Goal: Find specific page/section: Find specific page/section

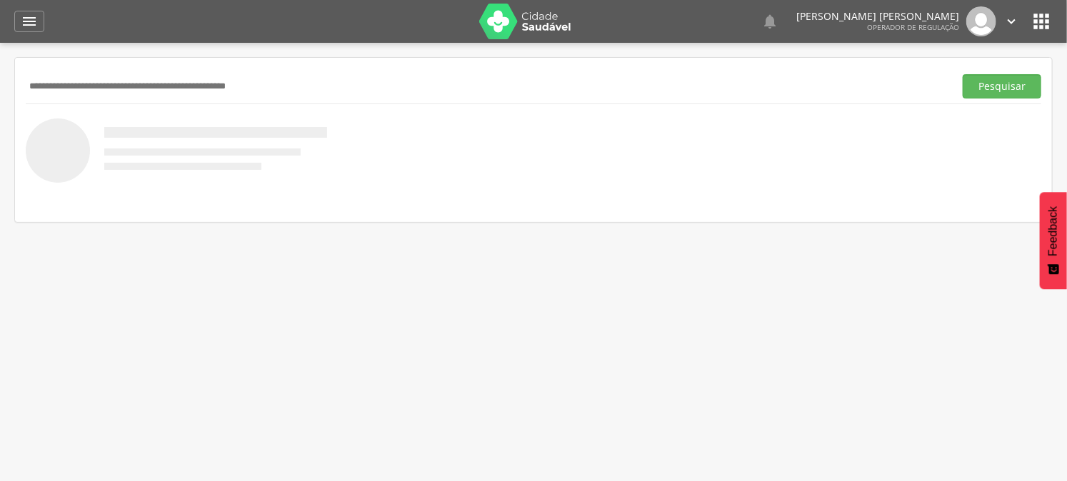
click at [116, 77] on input "text" at bounding box center [487, 86] width 923 height 24
type input "**********"
click at [963, 74] on button "Pesquisar" at bounding box center [1002, 86] width 79 height 24
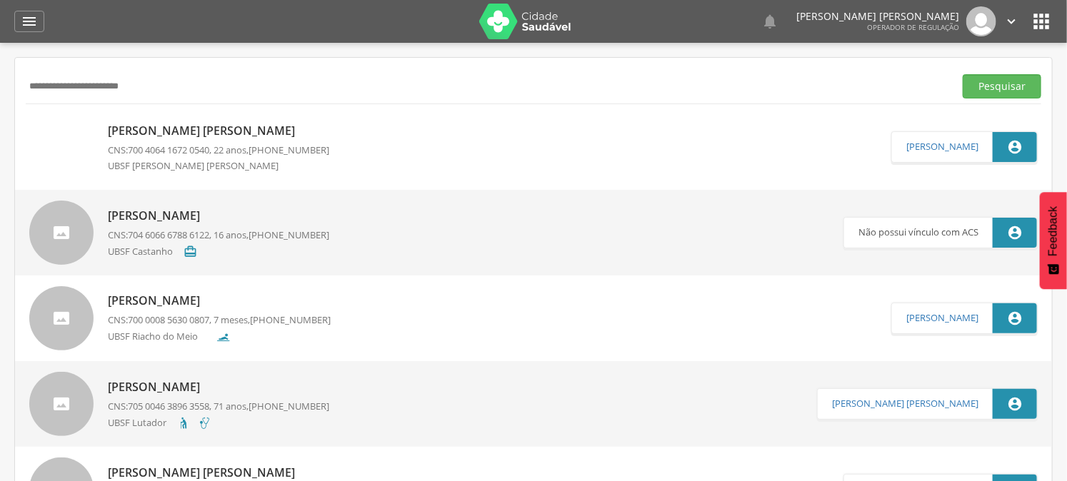
click at [220, 132] on p "[PERSON_NAME] [PERSON_NAME]" at bounding box center [218, 131] width 221 height 16
type input "**********"
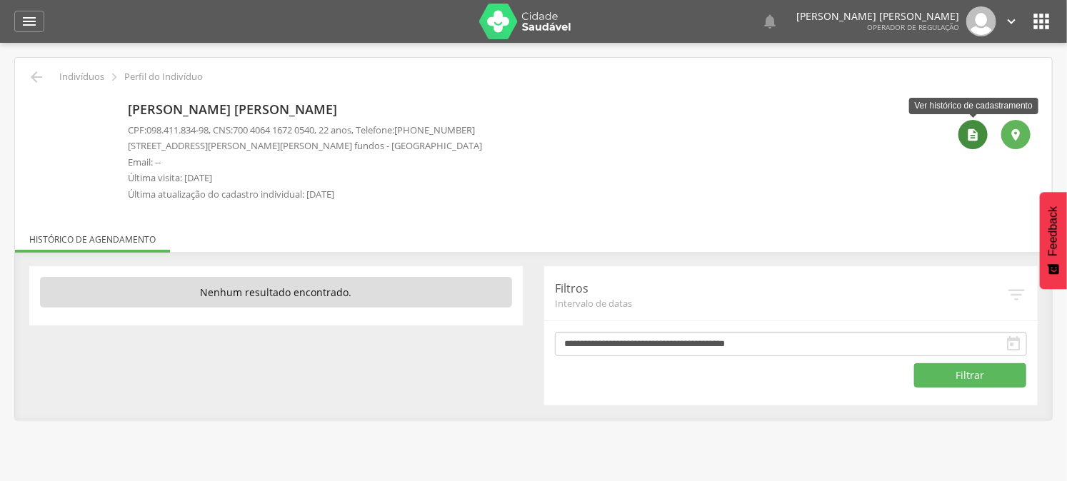
click at [983, 130] on div "" at bounding box center [973, 134] width 29 height 29
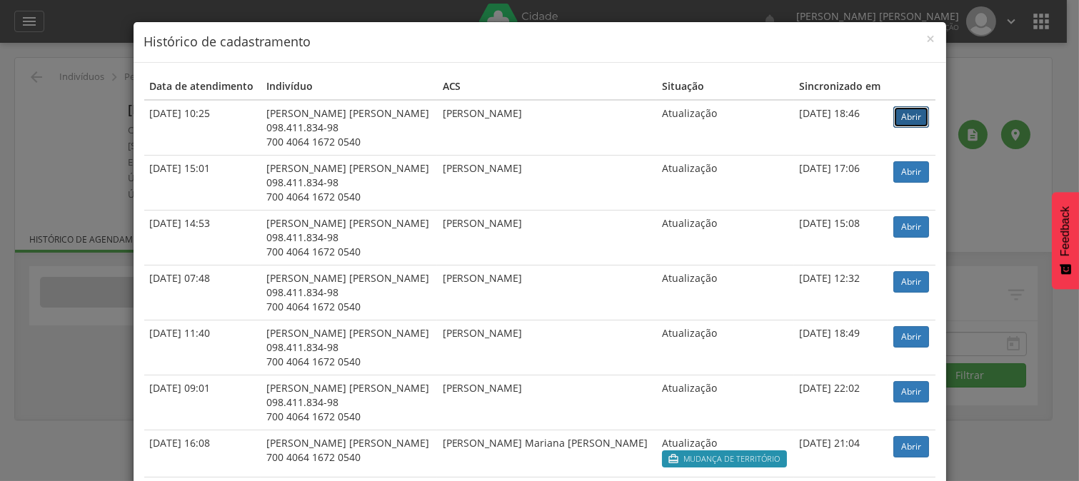
click at [894, 111] on link "Abrir" at bounding box center [912, 116] width 36 height 21
click at [61, 34] on div "× Histórico de cadastramento Data de atendimento Indivíduo ACS Situação Sincron…" at bounding box center [539, 240] width 1079 height 481
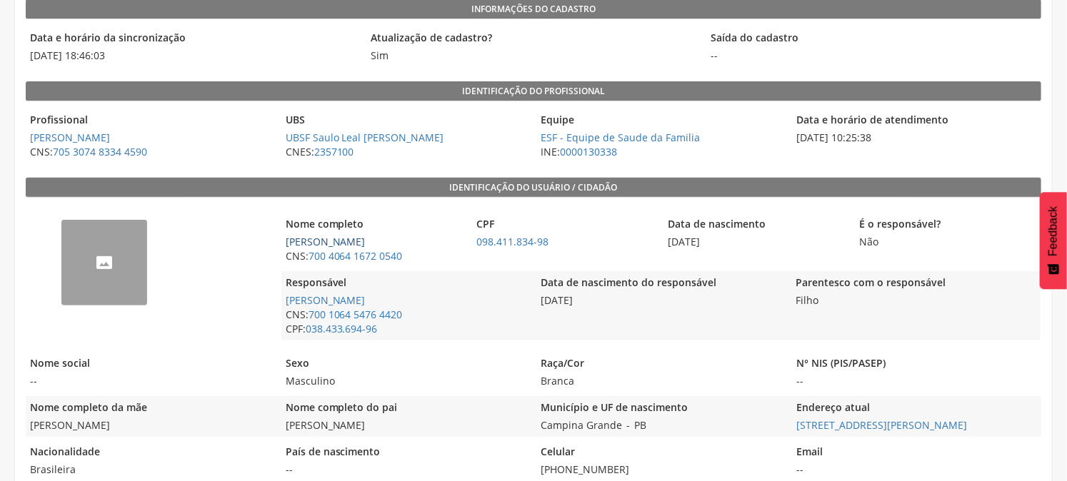
scroll to position [159, 0]
click at [486, 351] on div "-- Nome completo Igor Luan Andrade Serafim CNS: 700 4064 1672 0540 CPF 098.411.…" at bounding box center [534, 342] width 1016 height 276
drag, startPoint x: 286, startPoint y: 403, endPoint x: 420, endPoint y: 432, distance: 136.7
click at [420, 432] on div "Nome completo do pai Alex Sandro Serafim Gomes" at bounding box center [405, 416] width 249 height 41
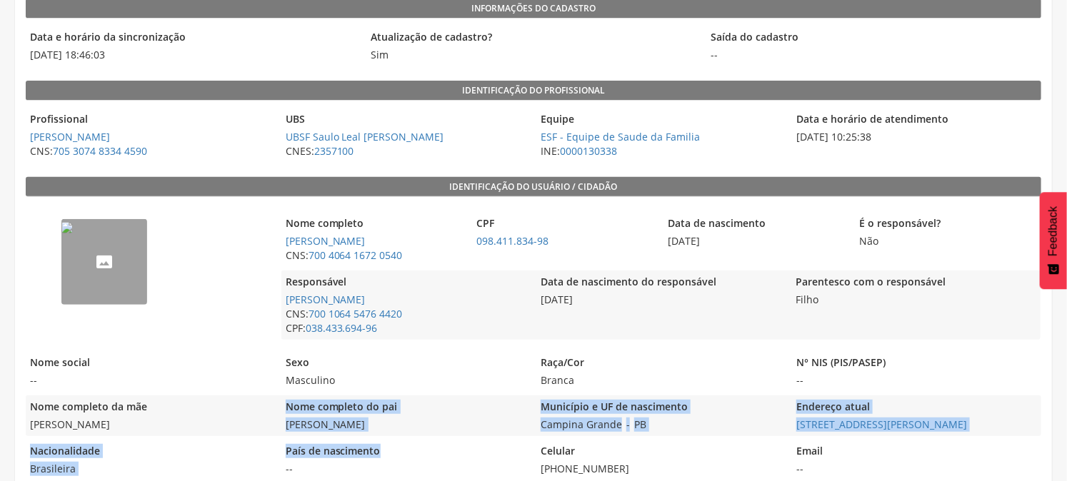
drag, startPoint x: 279, startPoint y: 412, endPoint x: 469, endPoint y: 439, distance: 192.5
click at [469, 439] on div "-- Nome completo Igor Luan Andrade Serafim CNS: 700 4064 1672 0540 CPF 098.411.…" at bounding box center [534, 342] width 1016 height 276
click at [459, 439] on div "-- Nome completo Igor Luan Andrade Serafim CNS: 700 4064 1672 0540 CPF 098.411.…" at bounding box center [534, 342] width 1016 height 276
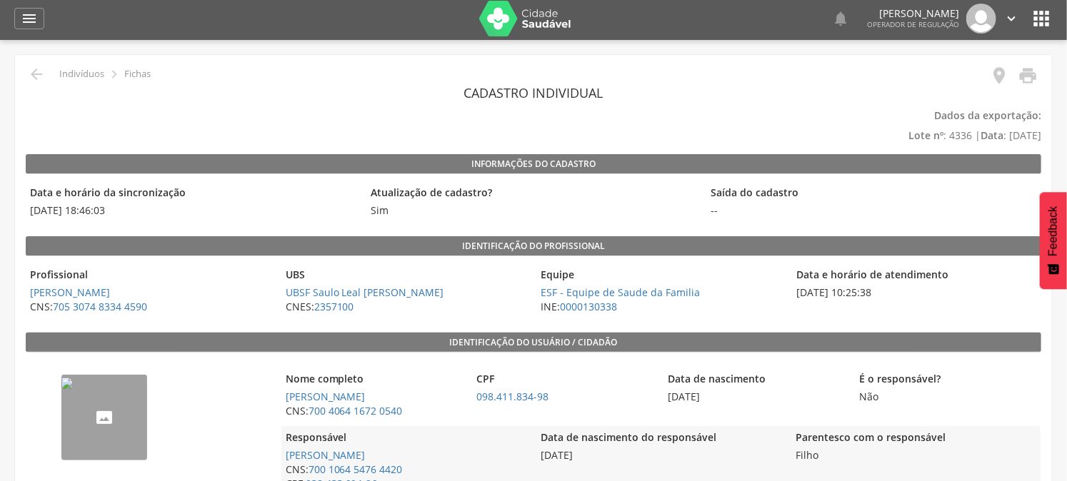
scroll to position [0, 0]
